Goal: Task Accomplishment & Management: Use online tool/utility

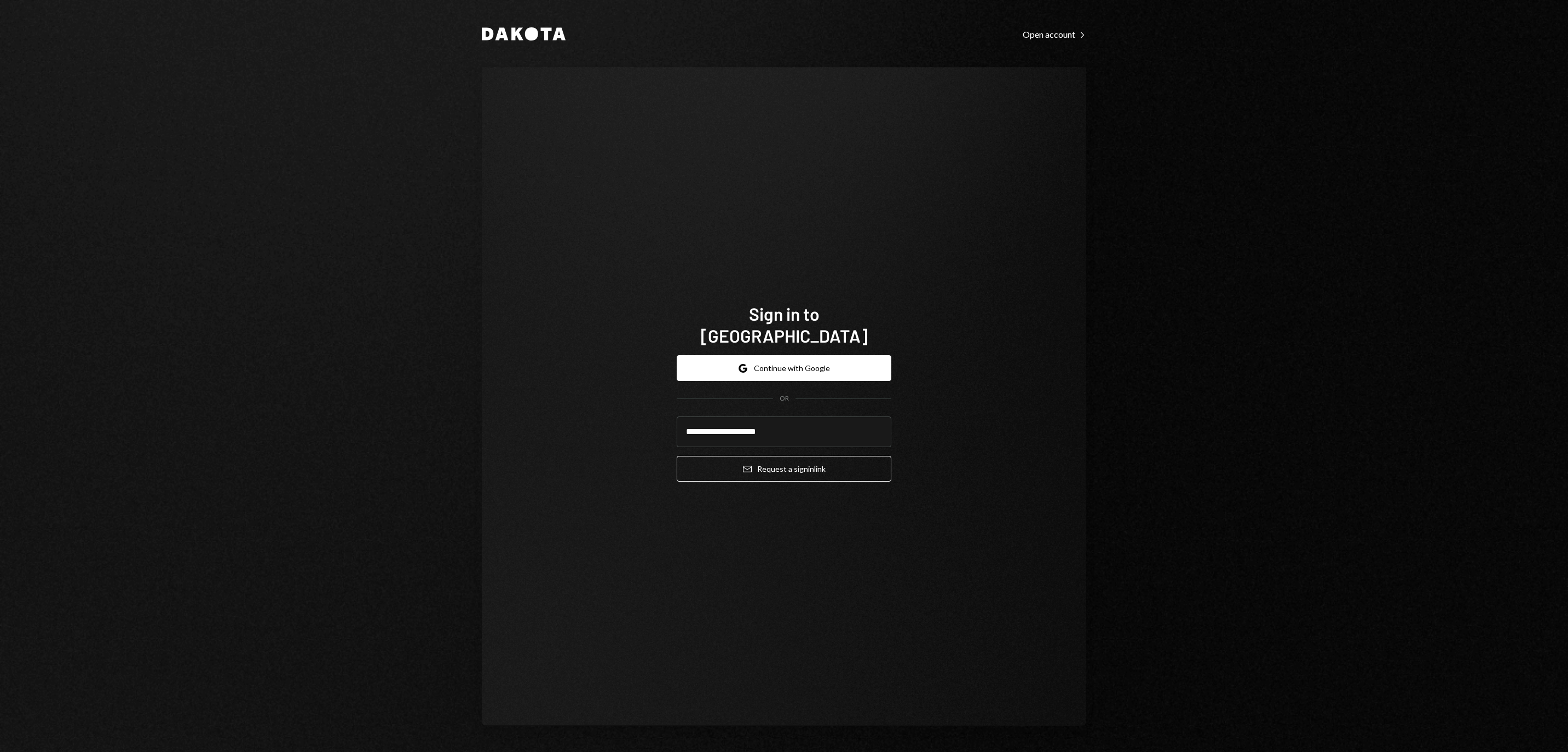
type input "**********"
click at [784, 462] on button "Email Request a sign in link" at bounding box center [783, 469] width 214 height 26
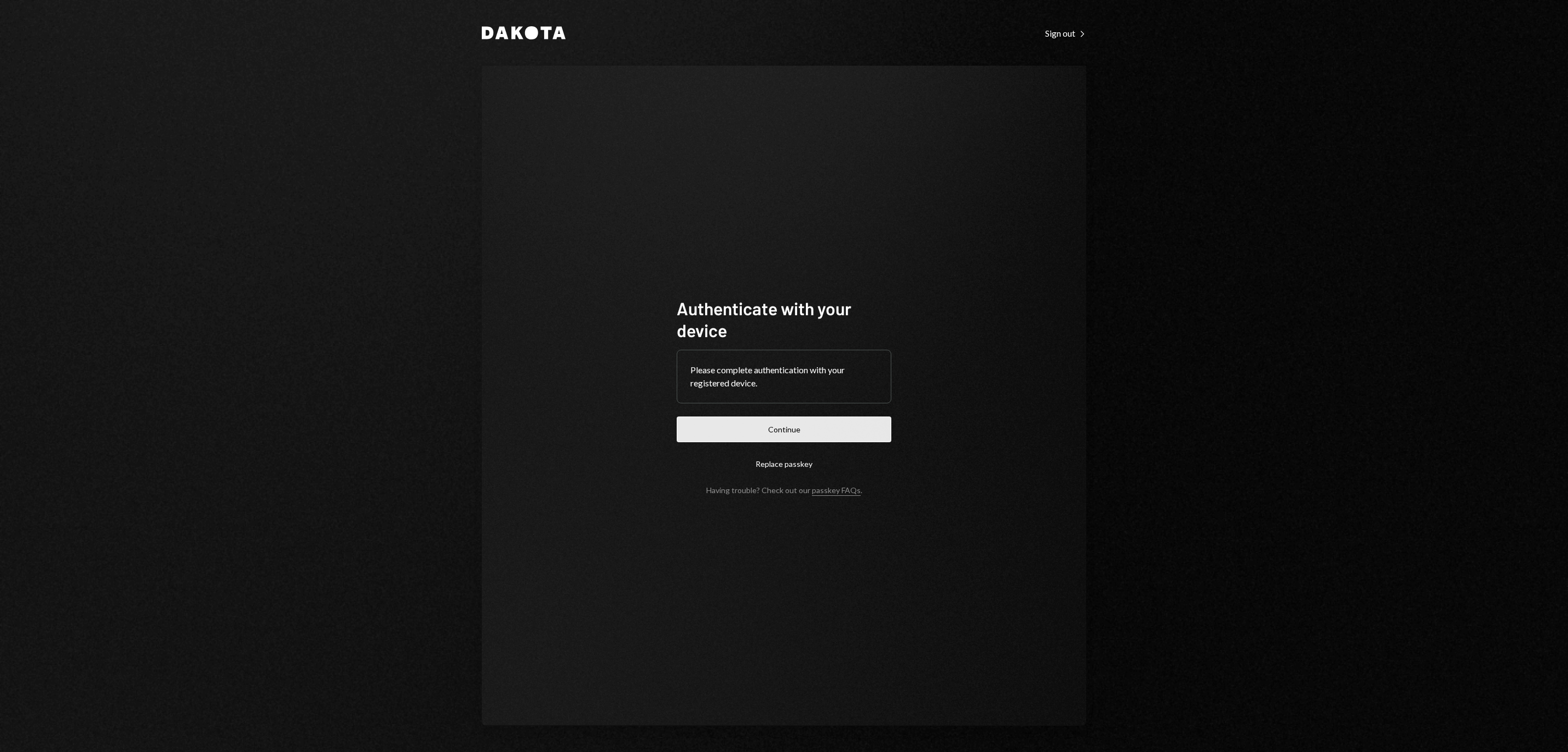
click at [757, 422] on button "Continue" at bounding box center [783, 429] width 214 height 26
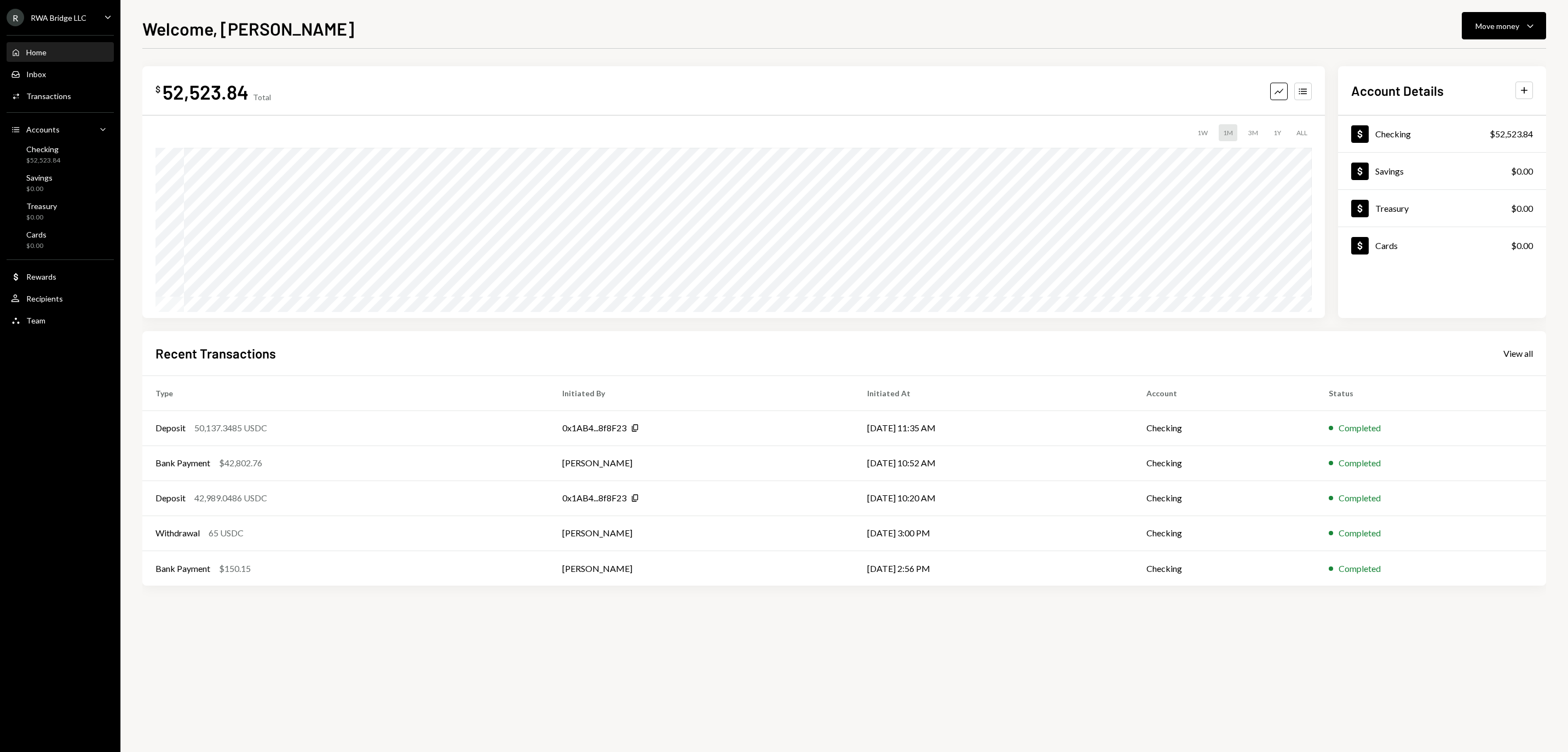
click at [14, 57] on icon "Home" at bounding box center [16, 52] width 10 height 10
click at [1474, 9] on div "Welcome, Christopher Move money Caret Down $ 52,523.84 Total Graph Accounts 1W …" at bounding box center [843, 376] width 1447 height 752
click at [1479, 20] on div "Move money" at bounding box center [1497, 26] width 44 height 11
click at [1463, 57] on div "Send" at bounding box center [1495, 59] width 80 height 11
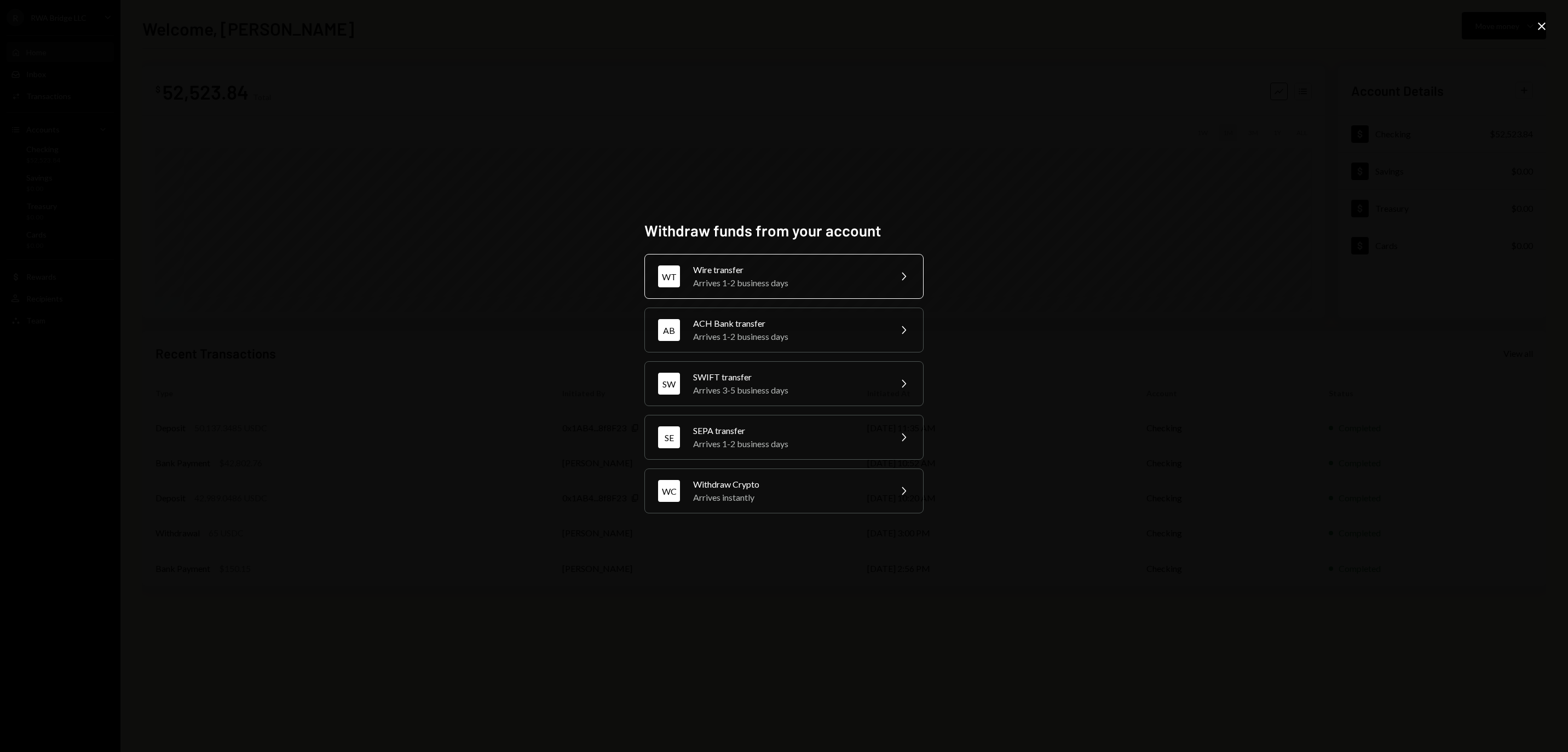
click at [852, 277] on div "Arrives 1-2 business days" at bounding box center [788, 283] width 191 height 13
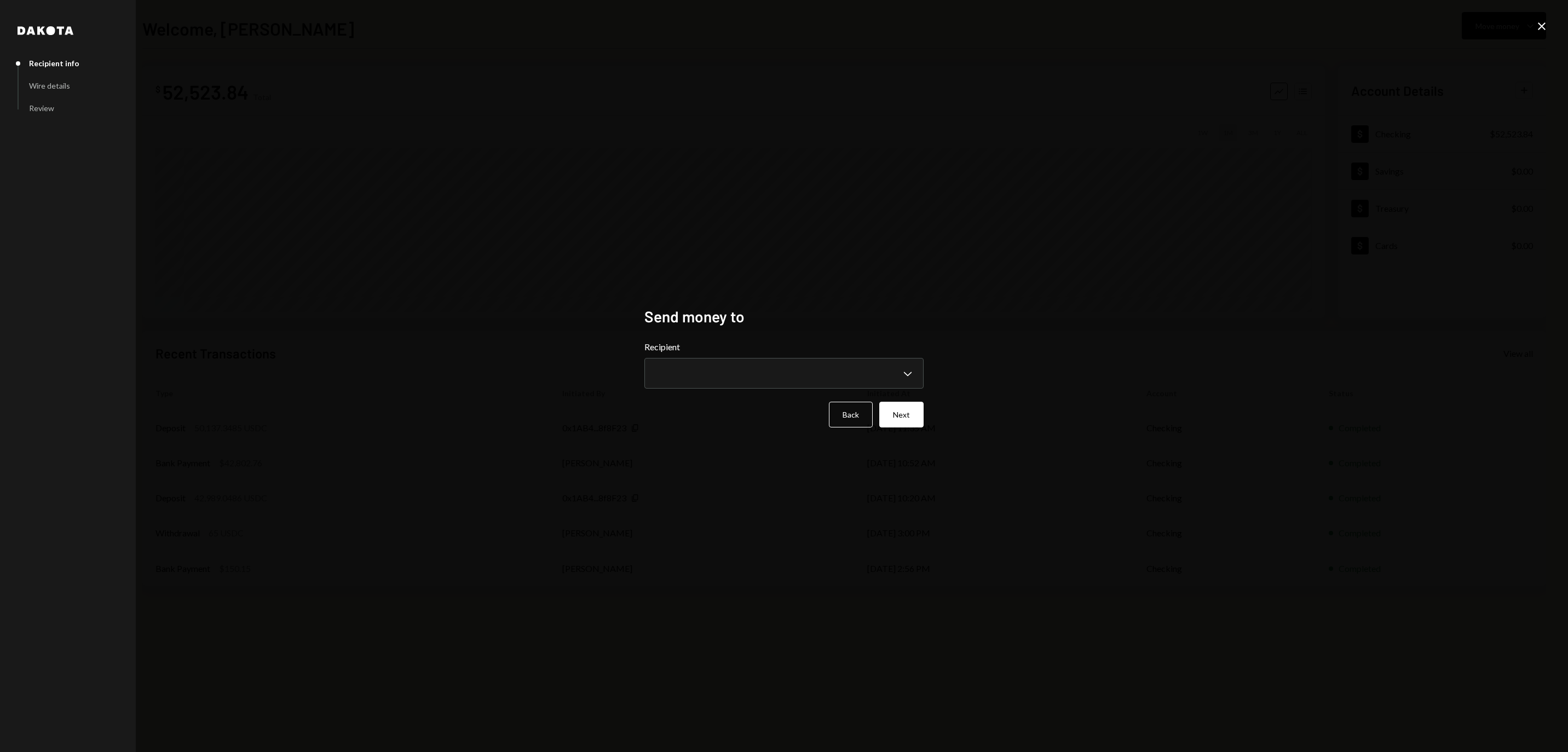
click at [753, 390] on form "**********" at bounding box center [784, 384] width 279 height 87
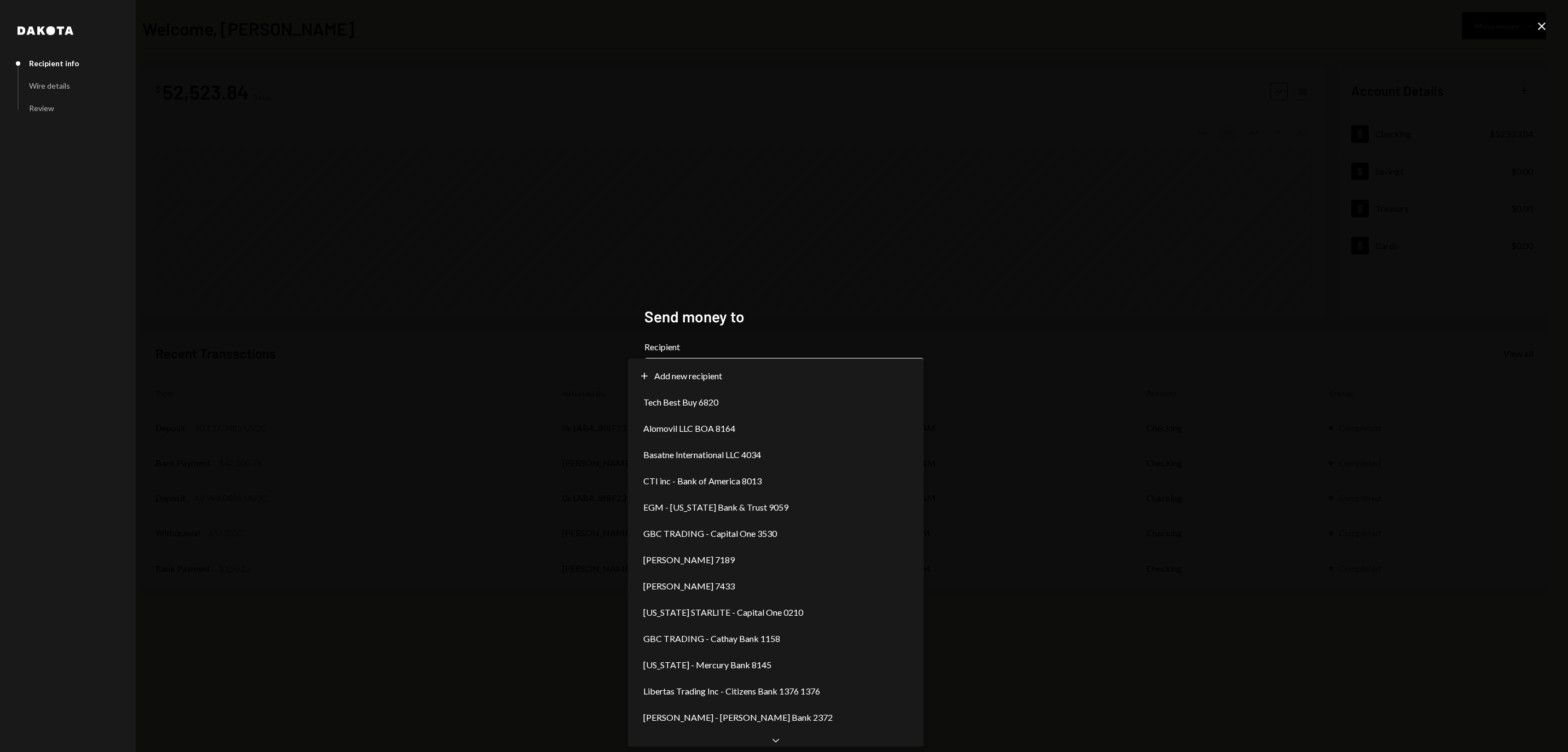
click at [749, 379] on body "**********" at bounding box center [784, 376] width 1568 height 752
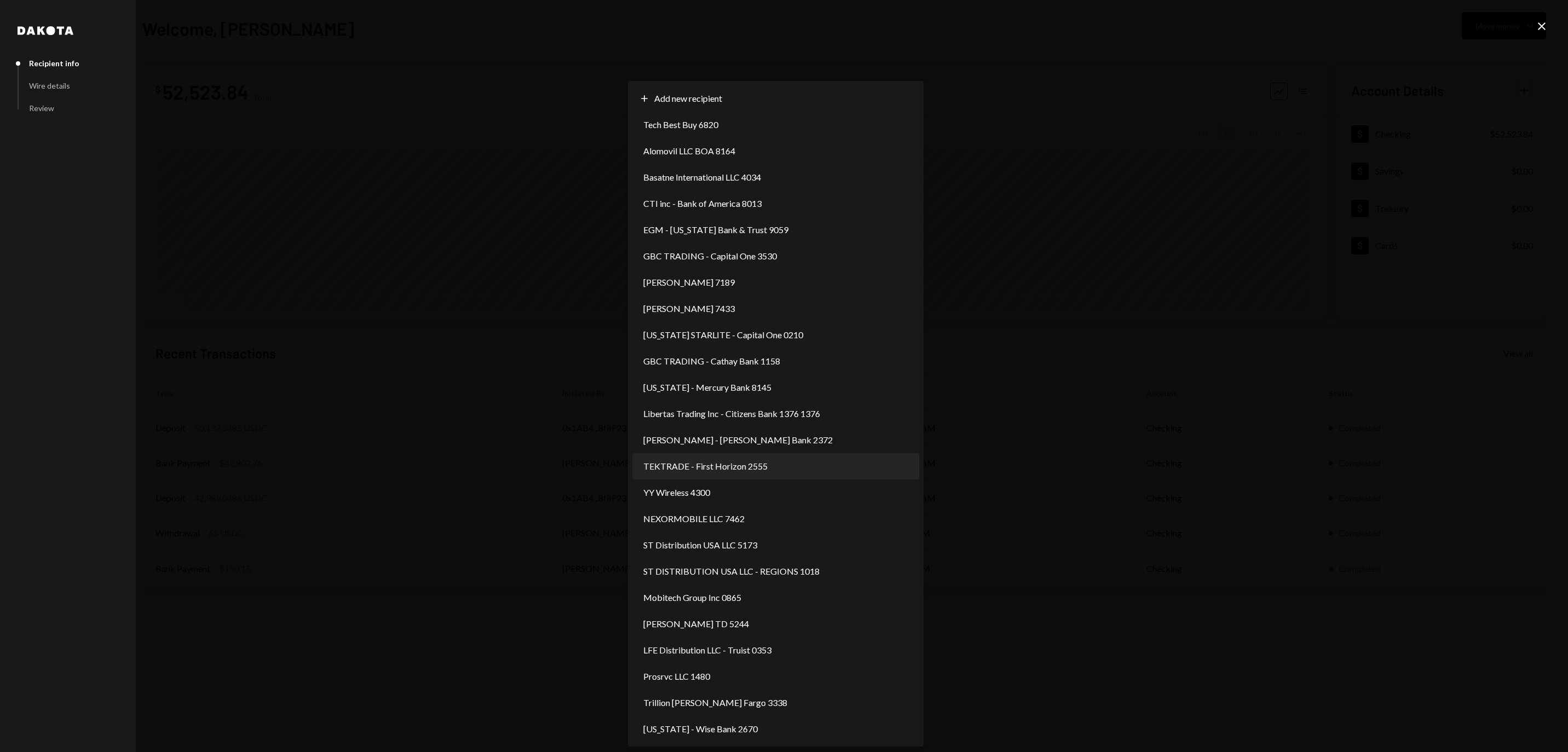
select select "**********"
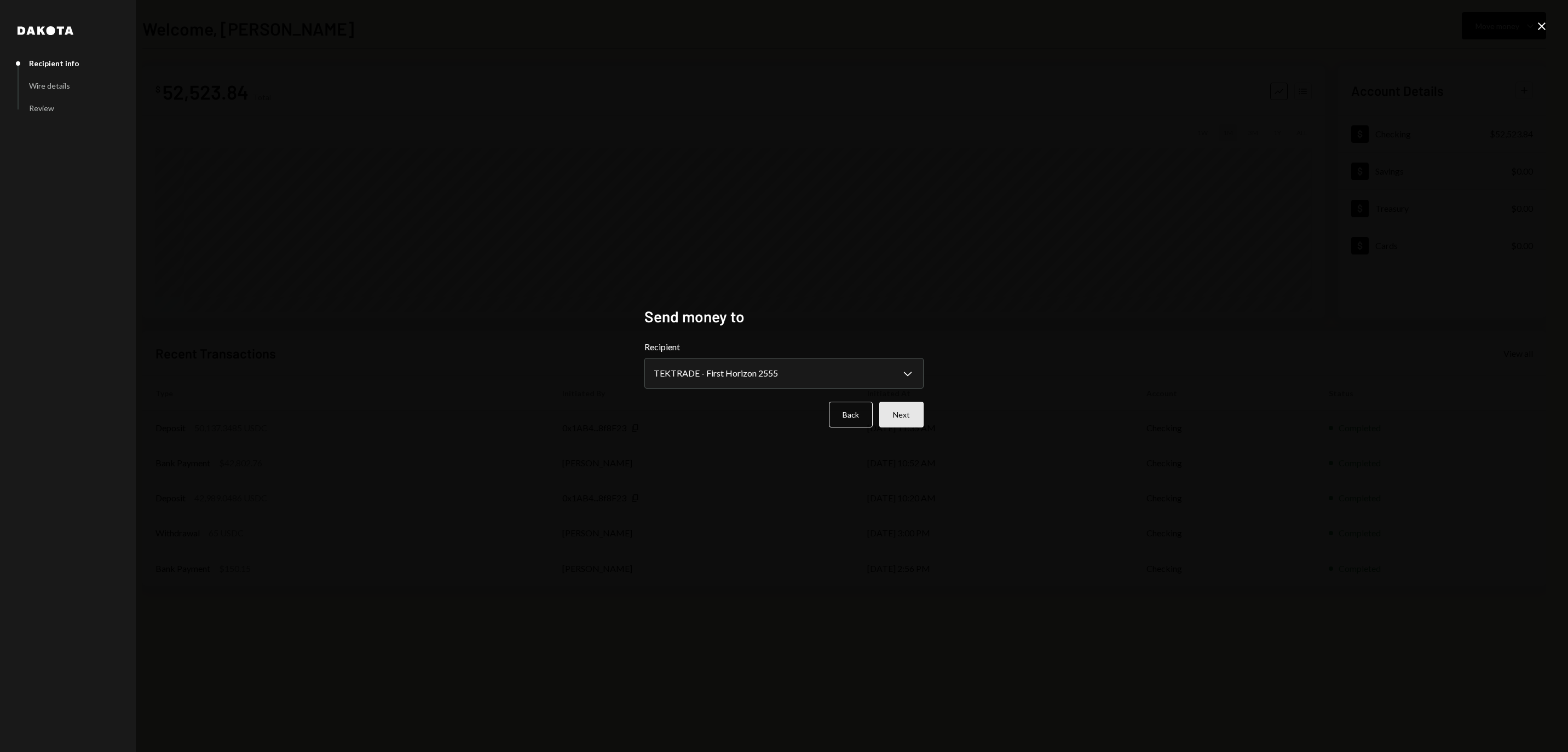
click at [900, 425] on button "Next" at bounding box center [901, 415] width 45 height 26
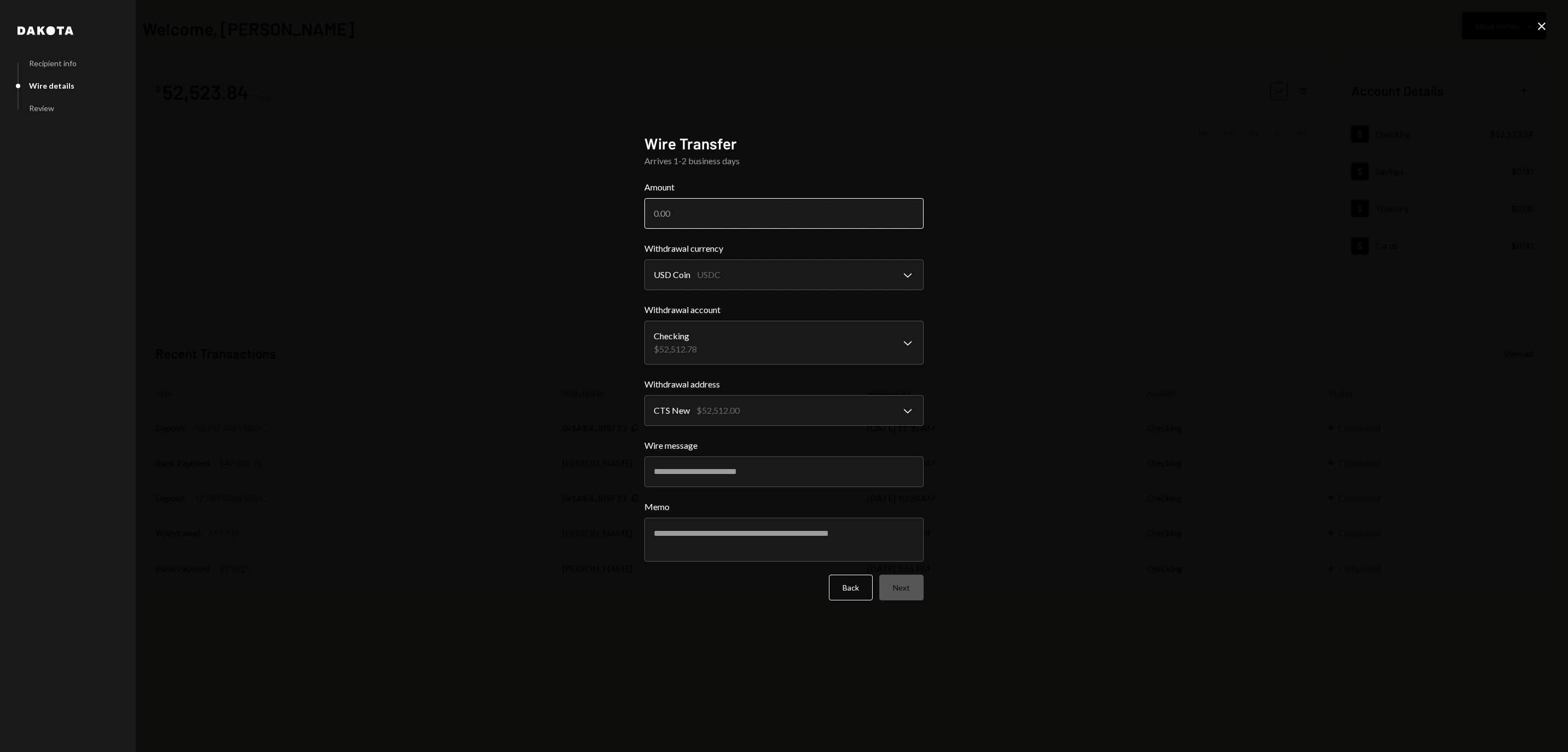
click at [695, 210] on input "Amount" at bounding box center [784, 214] width 279 height 31
type input "50000"
click at [910, 598] on button "Next" at bounding box center [901, 587] width 45 height 26
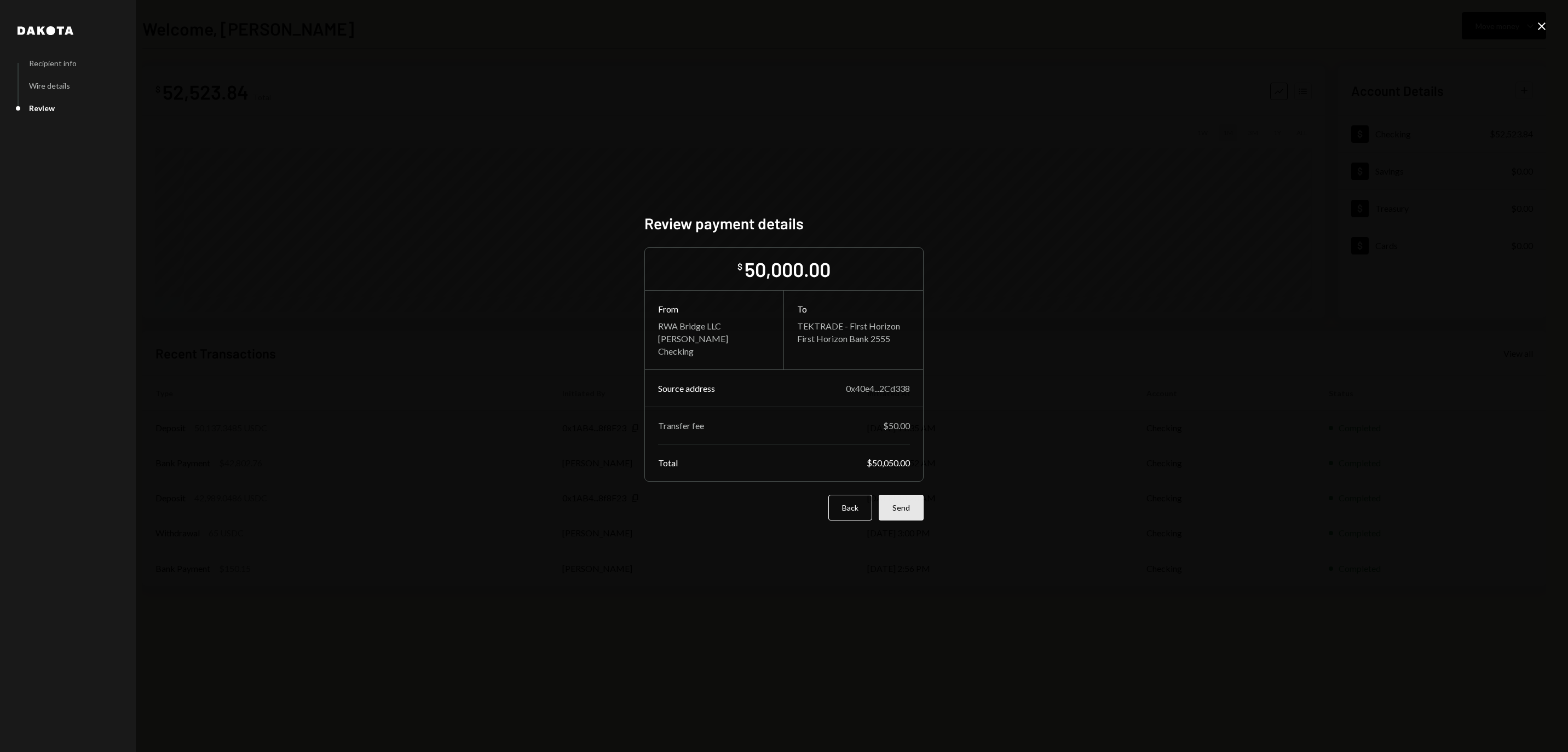
click at [904, 513] on button "Send" at bounding box center [901, 508] width 45 height 26
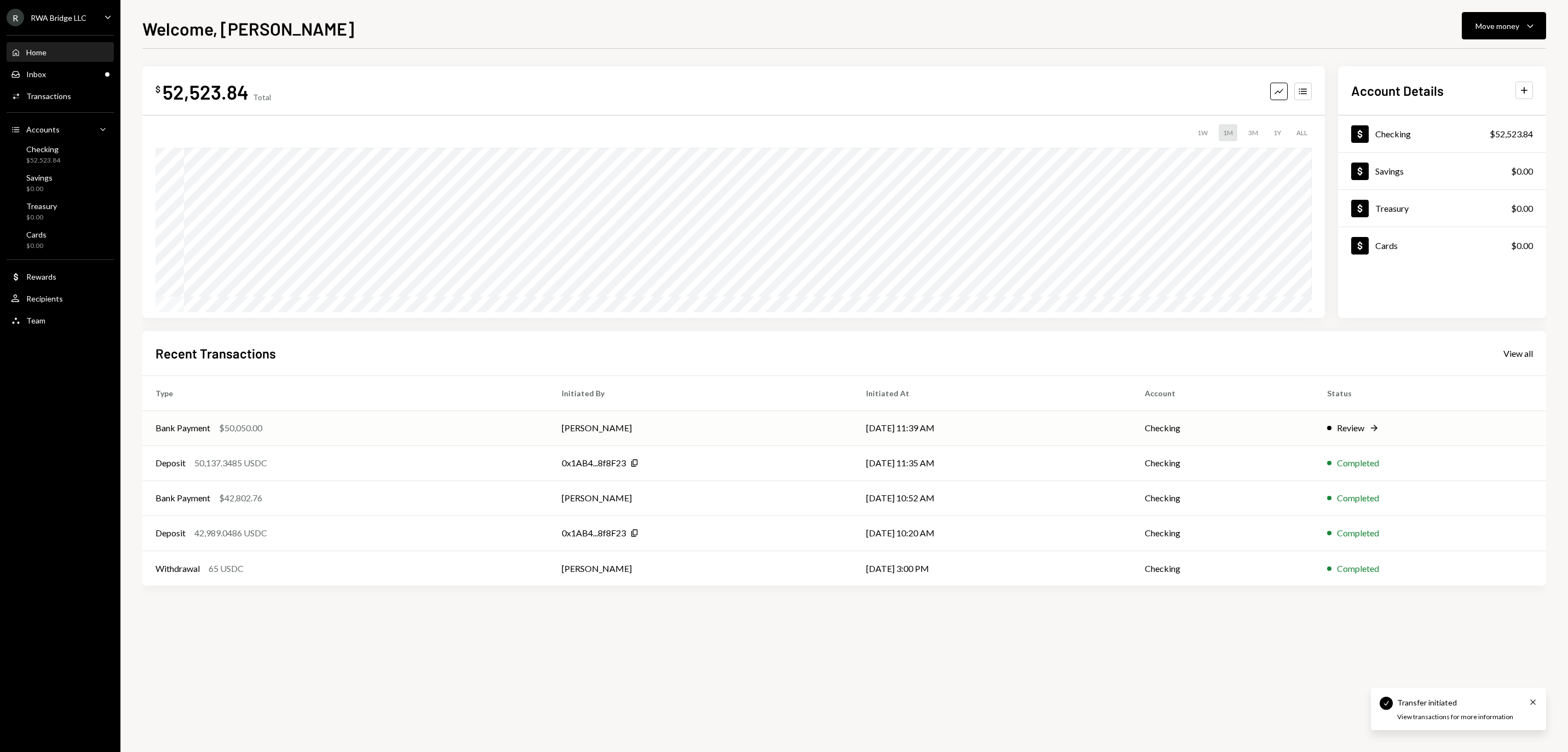
click at [774, 417] on td "[PERSON_NAME]" at bounding box center [701, 428] width 304 height 35
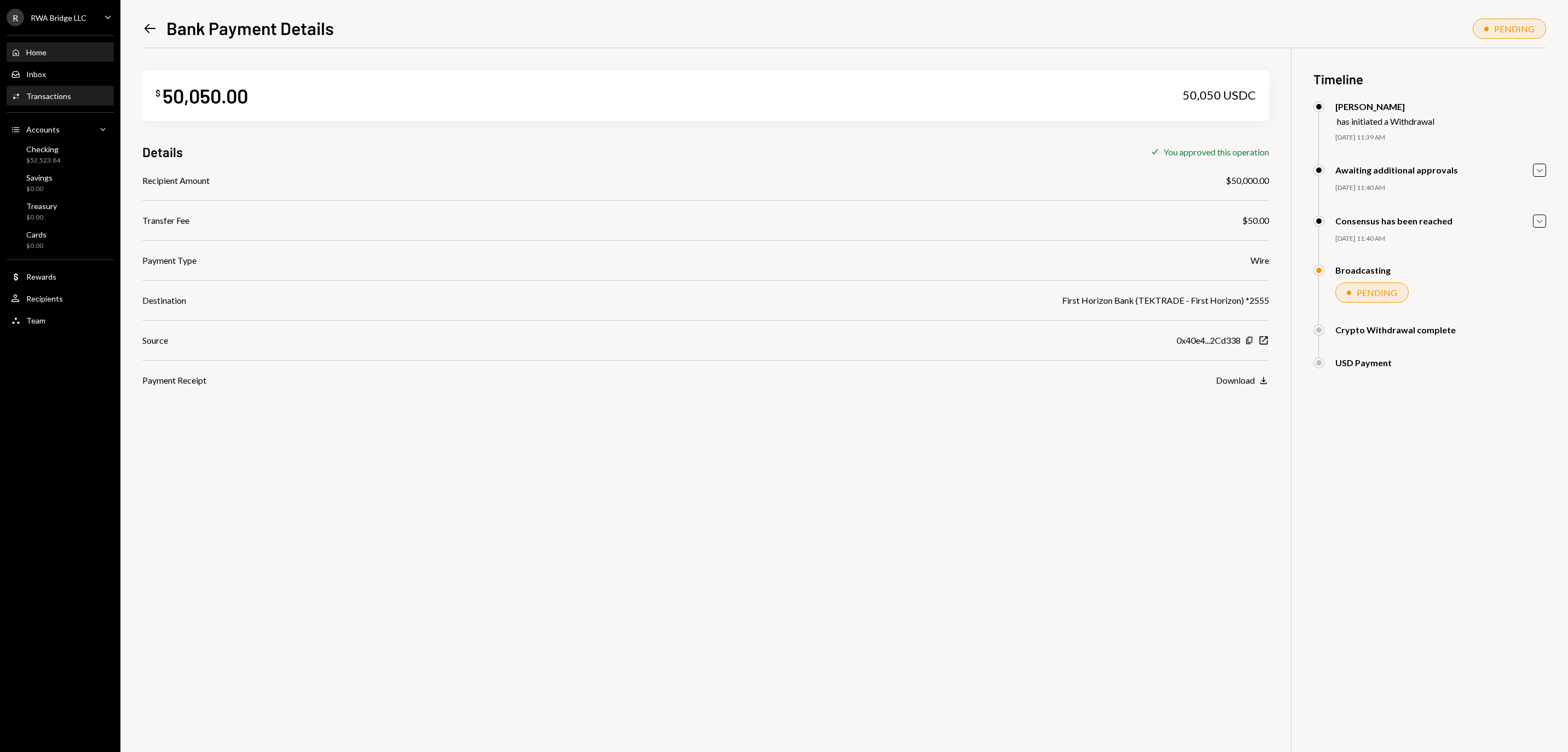
click at [72, 54] on div "Home Home" at bounding box center [60, 52] width 98 height 10
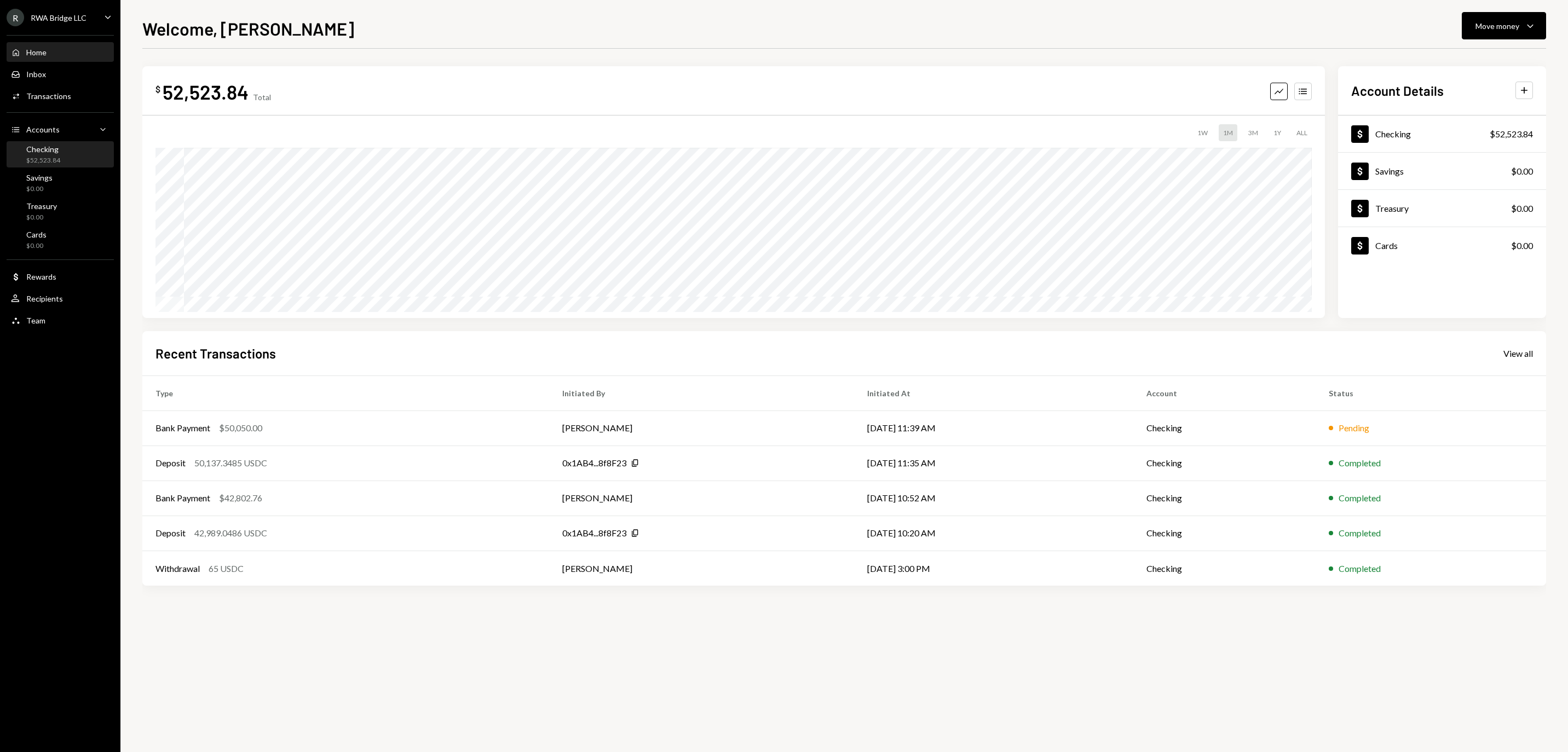
click at [52, 154] on div "Checking" at bounding box center [43, 149] width 34 height 9
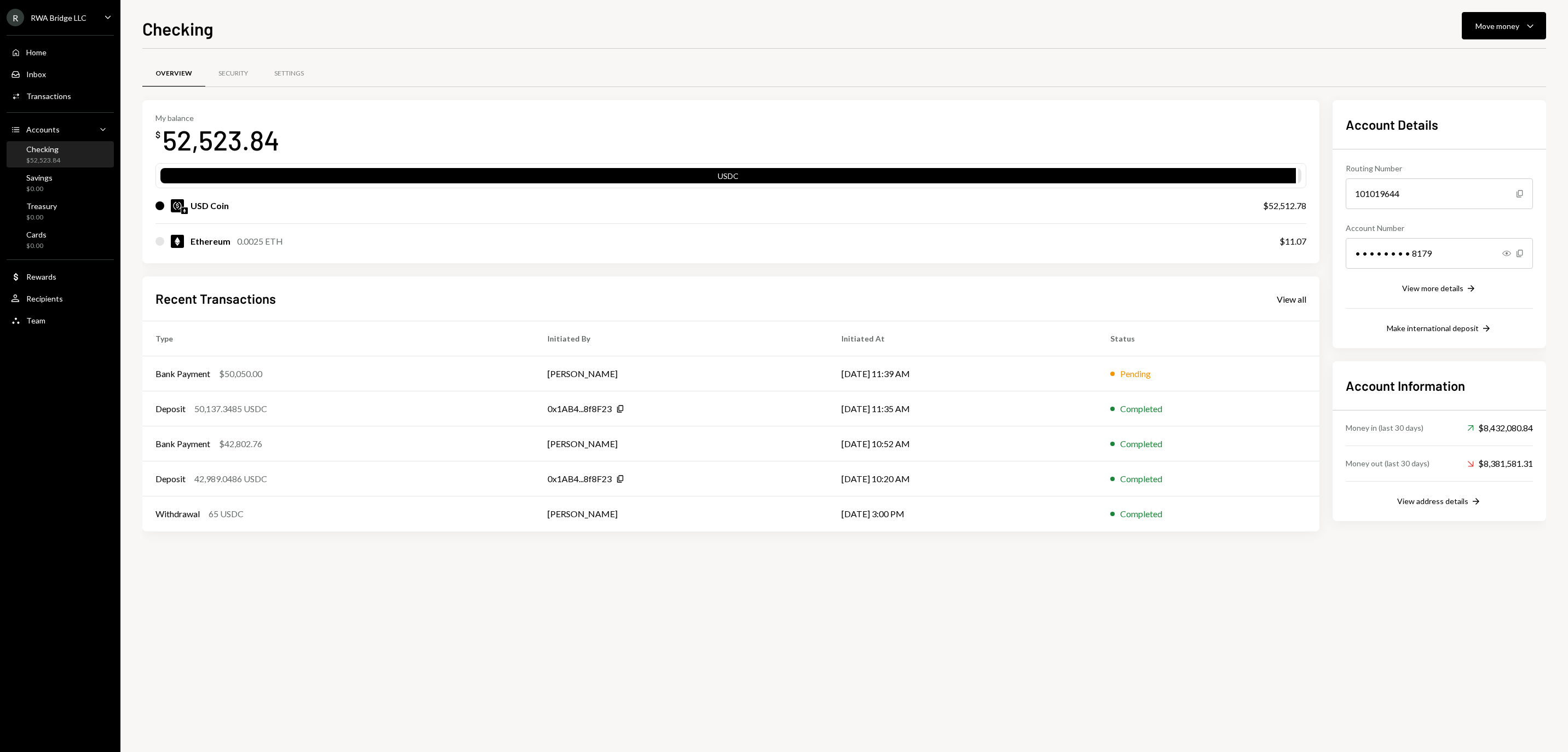
click at [56, 52] on div "Home Home" at bounding box center [60, 52] width 98 height 19
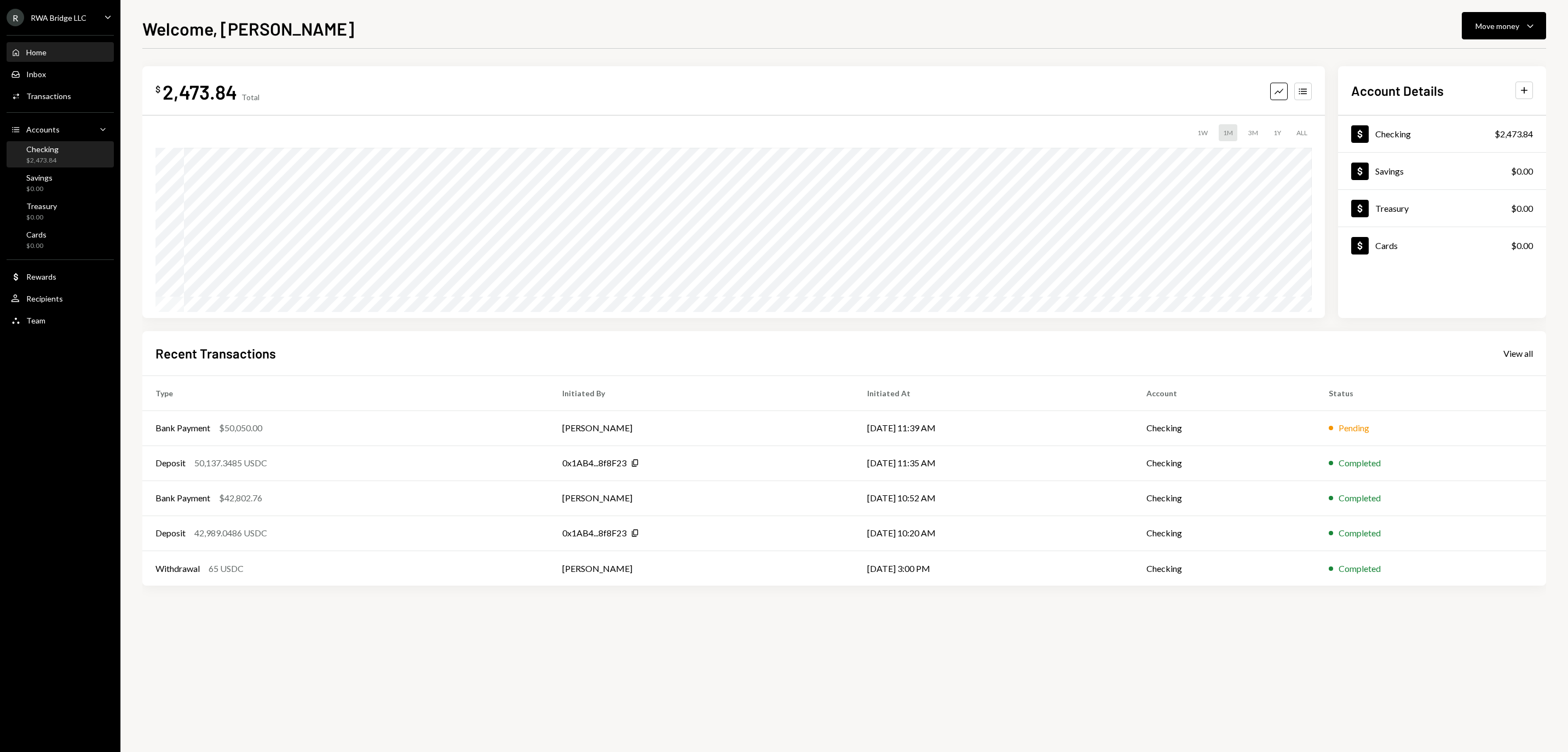
click at [59, 165] on div "$2,473.84" at bounding box center [43, 160] width 32 height 9
